Goal: Find specific fact: Find specific fact

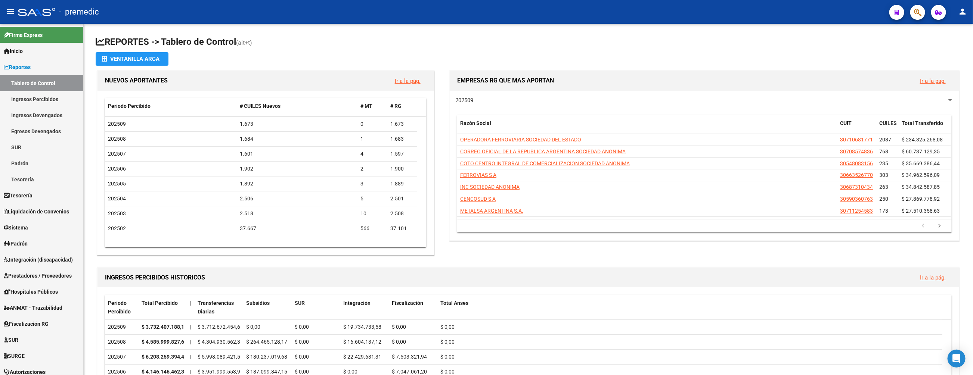
click at [919, 9] on icon "button" at bounding box center [917, 12] width 7 height 9
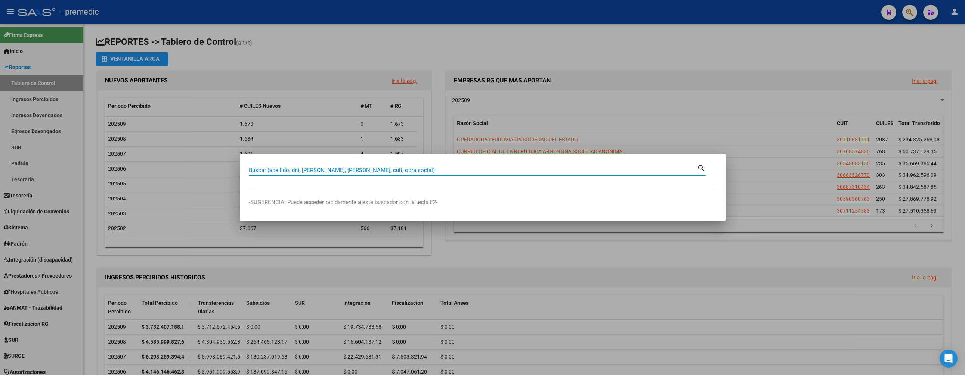
paste input "95410596"
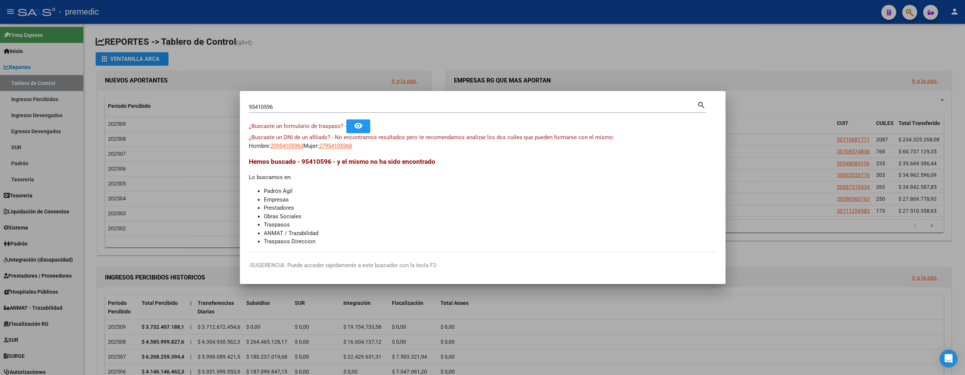
click at [287, 102] on div "95410596 Buscar (apellido, dni, [PERSON_NAME], [PERSON_NAME], cuit, obra social)" at bounding box center [473, 107] width 448 height 11
click at [325, 213] on li "Obras Sociales" at bounding box center [490, 217] width 453 height 9
drag, startPoint x: 288, startPoint y: 106, endPoint x: 190, endPoint y: 108, distance: 98.3
click at [190, 108] on div "95410596 Buscar (apellido, dni, cuil, nro traspaso, cuit, obra social) search ¿…" at bounding box center [482, 187] width 965 height 375
paste input "19053797"
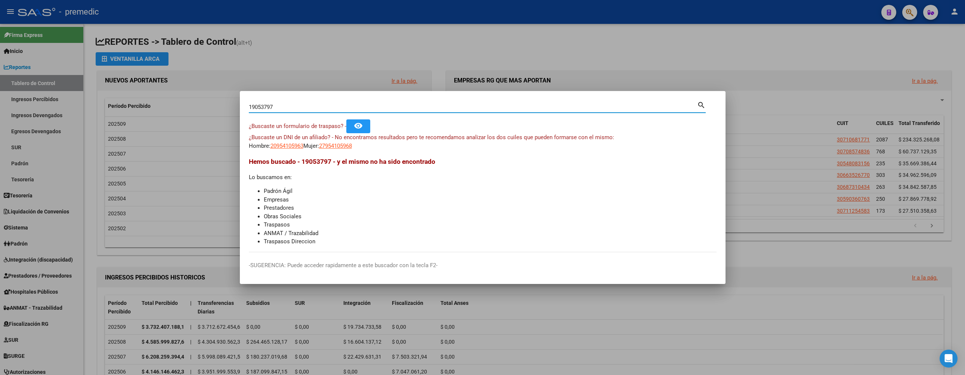
type input "19053797"
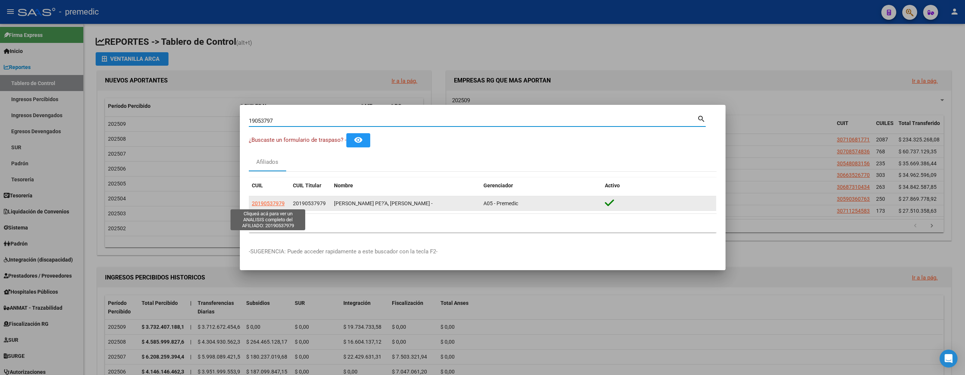
click at [279, 204] on span "20190537979" at bounding box center [268, 204] width 33 height 6
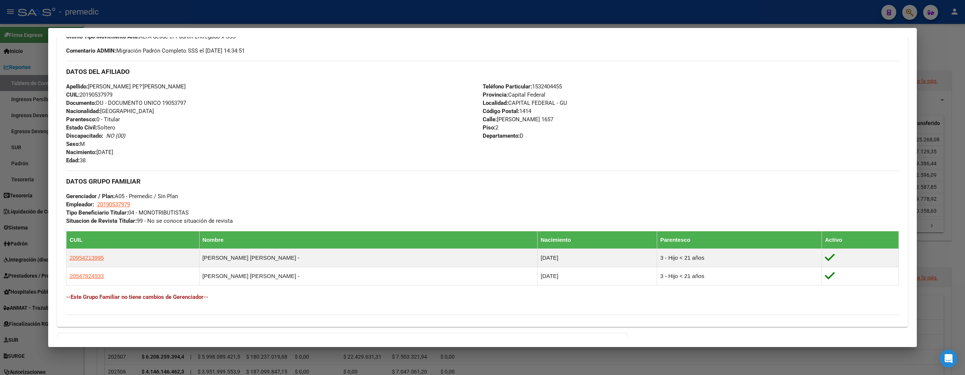
scroll to position [168, 0]
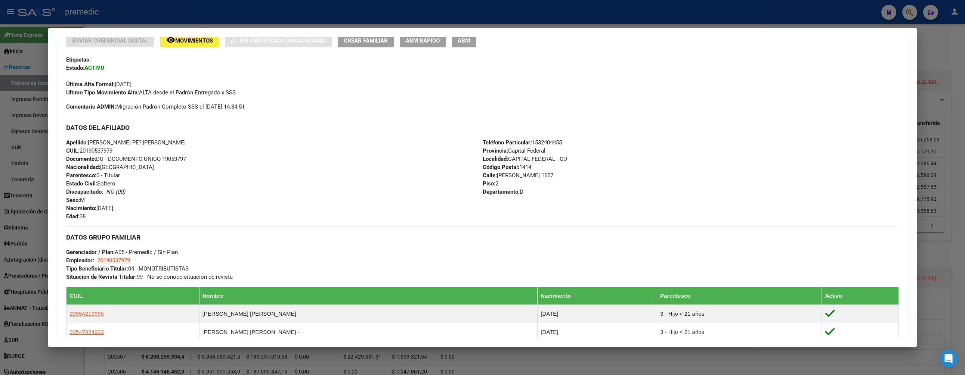
drag, startPoint x: 60, startPoint y: 142, endPoint x: 184, endPoint y: 139, distance: 124.4
click at [184, 139] on div "Enviar Credencial Digital remove_red_eye Movimientos Sin Certificado Discapacid…" at bounding box center [482, 206] width 851 height 344
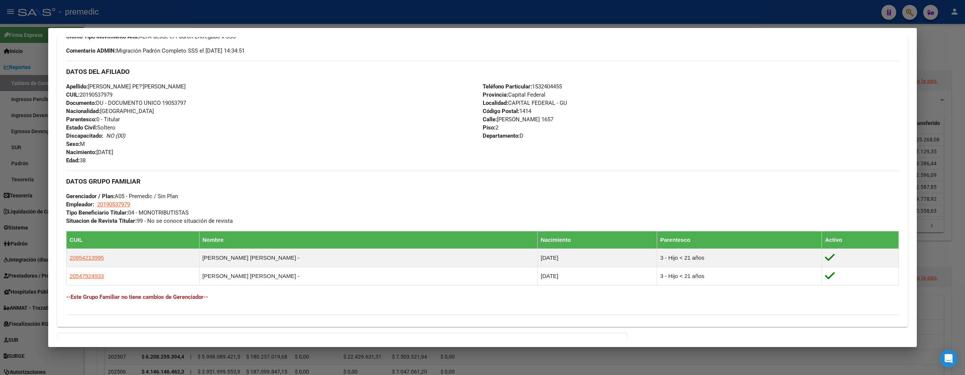
click at [956, 240] on div at bounding box center [482, 187] width 965 height 375
